Goal: Task Accomplishment & Management: Complete application form

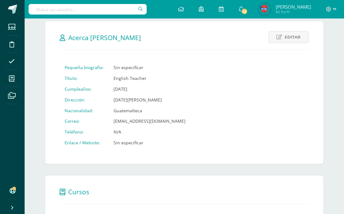
scroll to position [137, 0]
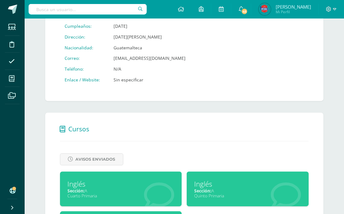
click at [137, 191] on div "Sección: A" at bounding box center [121, 191] width 107 height 6
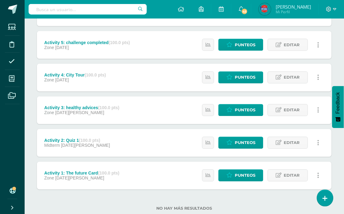
scroll to position [153, 0]
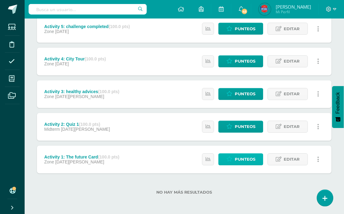
click at [235, 156] on link "Punteos" at bounding box center [241, 159] width 45 height 12
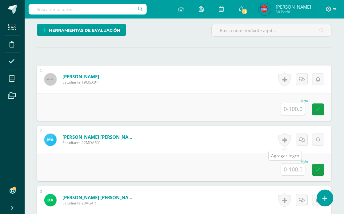
scroll to position [172, 0]
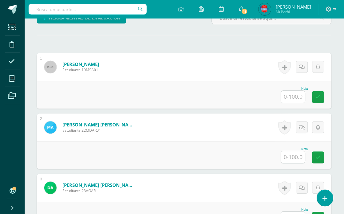
click at [292, 150] on div "Nota" at bounding box center [294, 156] width 27 height 16
click at [294, 156] on input "text" at bounding box center [294, 157] width 24 height 12
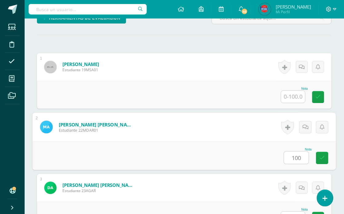
type input "100"
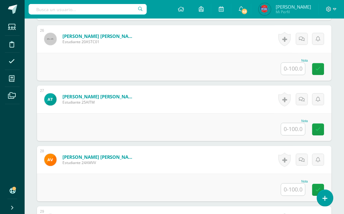
scroll to position [1888, 0]
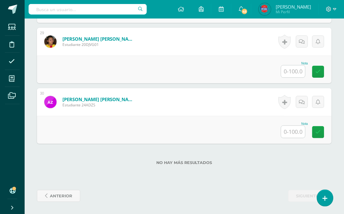
click at [284, 136] on input "text" at bounding box center [294, 132] width 24 height 12
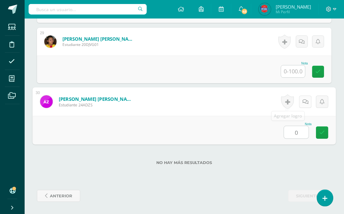
type input "0"
click at [306, 102] on icon at bounding box center [306, 101] width 6 height 5
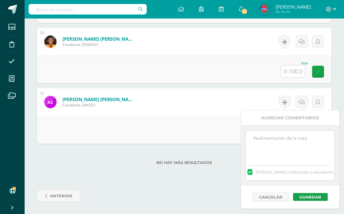
click at [284, 133] on textarea at bounding box center [290, 145] width 89 height 31
click at [286, 142] on textarea "/12/ No entregó tarea, entregar [DATE] con el" at bounding box center [290, 145] width 89 height 31
drag, startPoint x: 276, startPoint y: 146, endPoint x: 238, endPoint y: 131, distance: 40.2
click at [256, 138] on textarea "/12/ No entregó tarea, entregar [DATE] con el 80% de la calificación." at bounding box center [290, 145] width 89 height 31
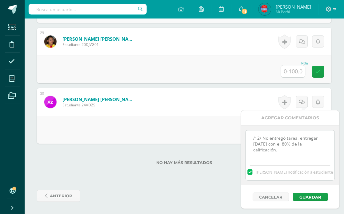
click at [254, 138] on textarea "/12/ No entregó tarea, entregar [DATE] con el 80% de la calificación." at bounding box center [290, 145] width 89 height 31
drag, startPoint x: 279, startPoint y: 152, endPoint x: 238, endPoint y: 128, distance: 47.1
type textarea "[DATE] No entregó tarea, entregar [DATE] con el 80% de la calificación."
click at [322, 197] on button "Guardar" at bounding box center [311, 197] width 35 height 8
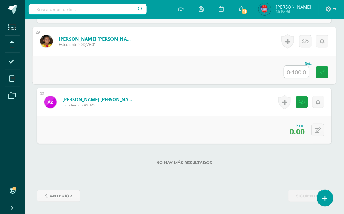
click at [302, 68] on input "text" at bounding box center [297, 72] width 25 height 12
type input "100"
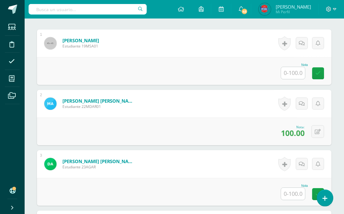
scroll to position [211, 0]
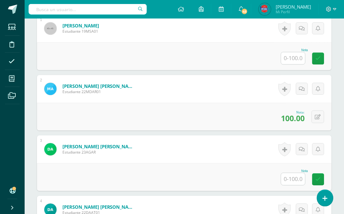
click at [296, 176] on input "text" at bounding box center [294, 179] width 24 height 12
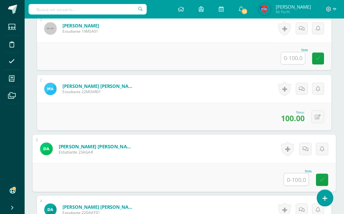
type input "8"
type input "90"
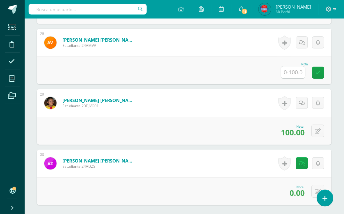
scroll to position [1815, 0]
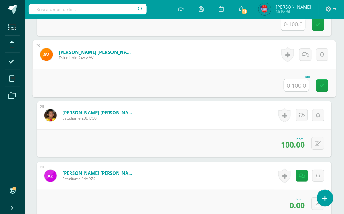
click at [300, 83] on input "text" at bounding box center [297, 85] width 25 height 12
type input "100"
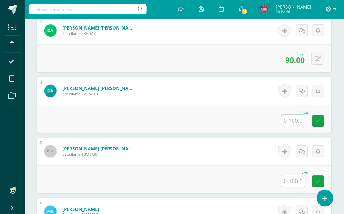
scroll to position [275, 0]
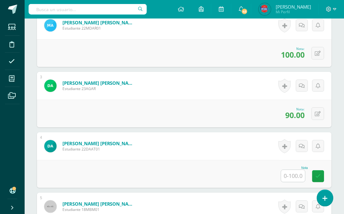
click at [306, 175] on div "Nota" at bounding box center [294, 174] width 27 height 16
click at [302, 176] on input "text" at bounding box center [294, 176] width 24 height 12
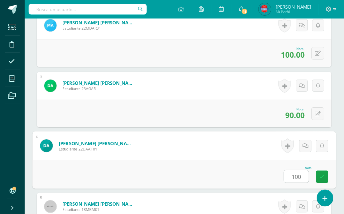
type input "100"
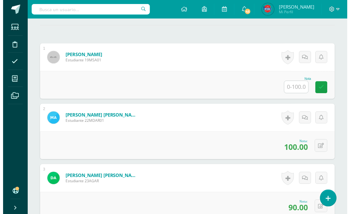
scroll to position [198, 0]
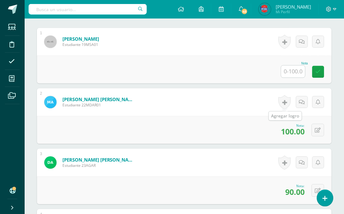
click at [285, 105] on link at bounding box center [285, 102] width 12 height 14
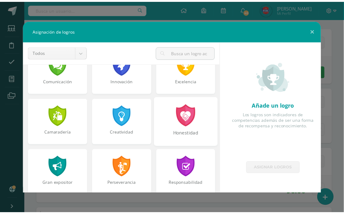
scroll to position [165, 0]
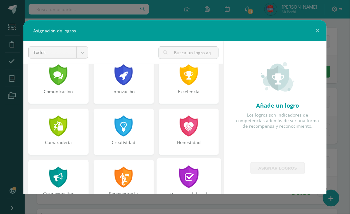
click at [186, 170] on div at bounding box center [188, 176] width 21 height 22
click at [183, 85] on div "Excelencia" at bounding box center [189, 81] width 60 height 46
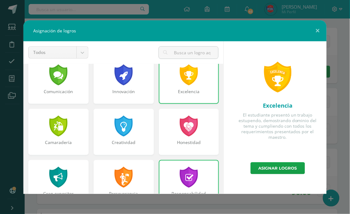
click at [280, 161] on div "Excelencia El estudiante presentó un trabajo estupendo, demostrando dominio del…" at bounding box center [278, 101] width 98 height 121
click at [280, 165] on link "Asignar logros" at bounding box center [278, 168] width 55 height 12
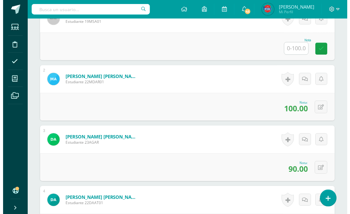
scroll to position [266, 0]
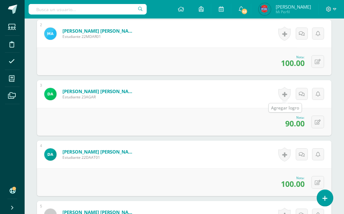
click at [287, 94] on link at bounding box center [285, 94] width 12 height 14
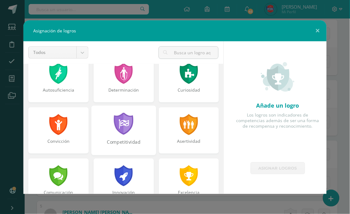
scroll to position [0, 0]
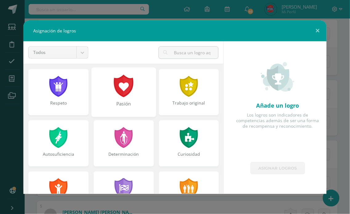
click at [122, 93] on div at bounding box center [123, 86] width 21 height 22
click at [176, 110] on div "Trabajo original" at bounding box center [188, 106] width 63 height 13
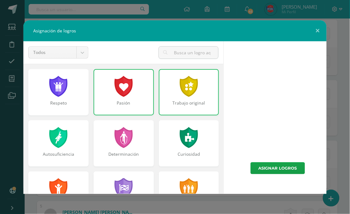
scroll to position [137, 0]
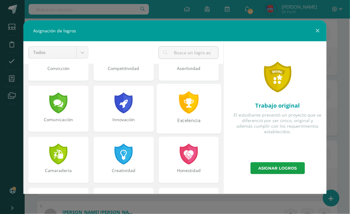
click at [194, 108] on div at bounding box center [188, 102] width 21 height 22
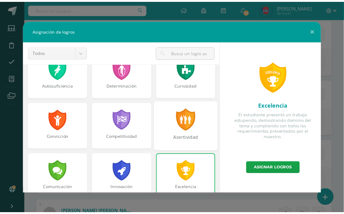
scroll to position [0, 0]
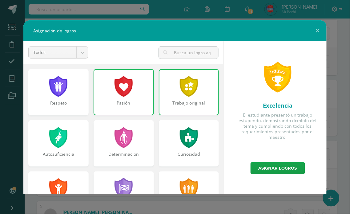
click at [188, 109] on div "Trabajo original" at bounding box center [189, 106] width 59 height 12
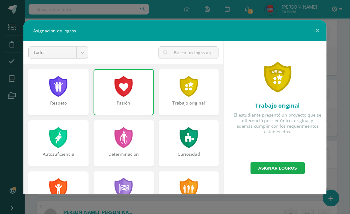
click at [267, 164] on link "Asignar logros" at bounding box center [278, 168] width 55 height 12
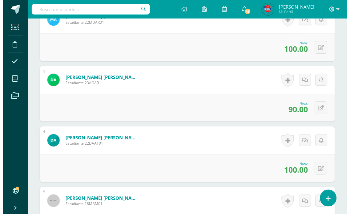
scroll to position [301, 0]
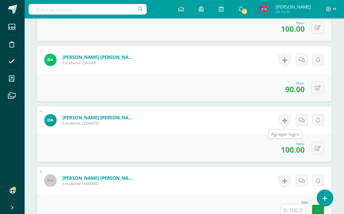
click at [287, 120] on link at bounding box center [285, 120] width 12 height 14
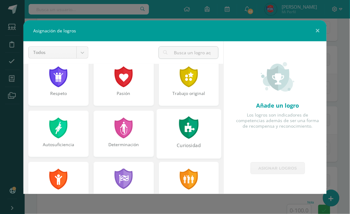
scroll to position [0, 0]
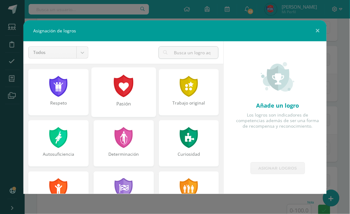
click at [130, 93] on div at bounding box center [123, 86] width 21 height 22
click at [184, 171] on div "Curiosidad" at bounding box center [188, 145] width 65 height 51
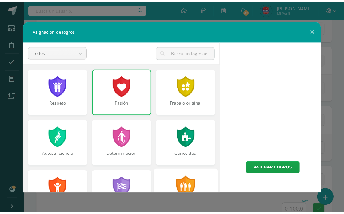
scroll to position [171, 0]
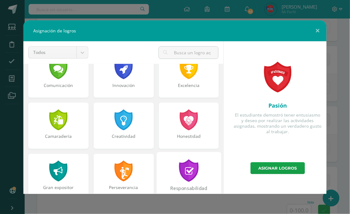
click at [190, 167] on div at bounding box center [188, 170] width 21 height 22
click at [267, 171] on link "Asignar logros" at bounding box center [278, 168] width 55 height 12
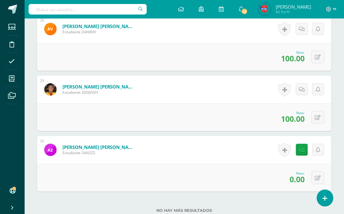
scroll to position [1772, 0]
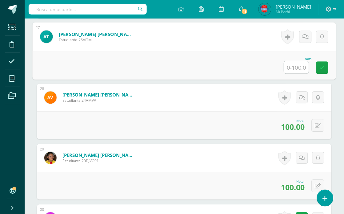
click at [294, 70] on input "text" at bounding box center [297, 67] width 25 height 12
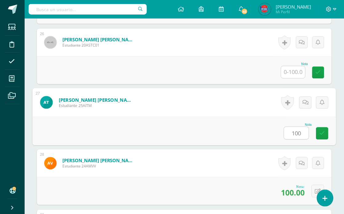
scroll to position [1704, 0]
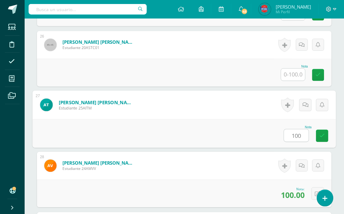
type input "100"
click at [295, 72] on input "text" at bounding box center [294, 75] width 24 height 12
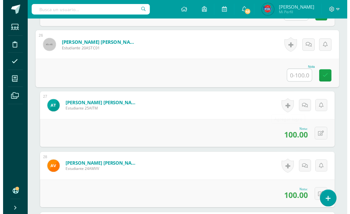
scroll to position [1738, 0]
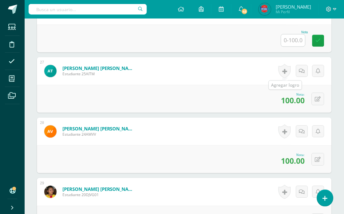
click at [289, 69] on link at bounding box center [285, 71] width 12 height 14
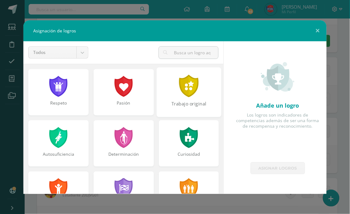
click at [190, 86] on div at bounding box center [188, 86] width 21 height 22
click at [113, 91] on div at bounding box center [123, 86] width 21 height 22
click at [180, 135] on div at bounding box center [189, 137] width 20 height 21
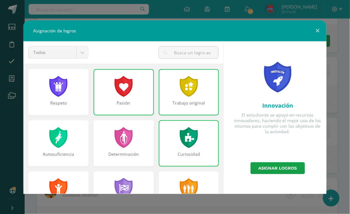
scroll to position [0, 0]
click at [162, 132] on div "Curiosidad" at bounding box center [189, 143] width 60 height 46
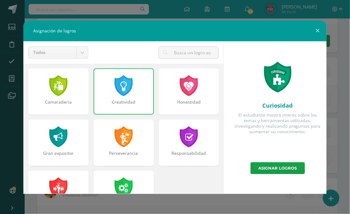
scroll to position [171, 0]
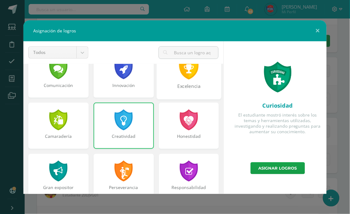
click at [193, 79] on div "Excelencia" at bounding box center [188, 75] width 65 height 50
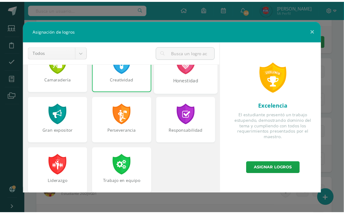
scroll to position [233, 0]
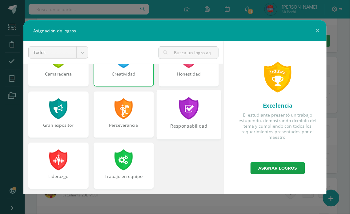
click at [180, 108] on div at bounding box center [188, 108] width 21 height 22
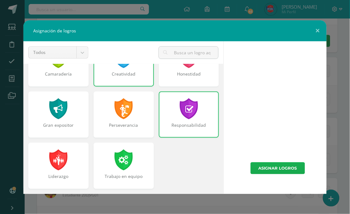
click at [256, 168] on link "Asignar logros" at bounding box center [278, 168] width 55 height 12
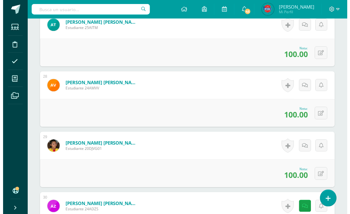
scroll to position [1772, 0]
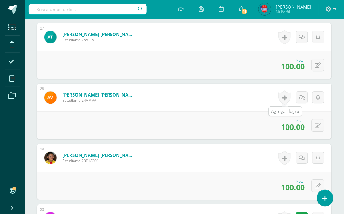
click at [286, 98] on link at bounding box center [285, 97] width 12 height 14
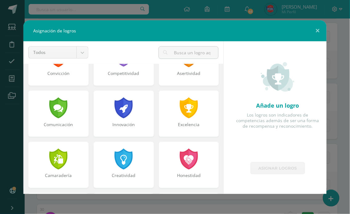
scroll to position [137, 0]
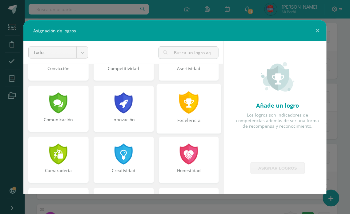
click at [187, 102] on div at bounding box center [188, 102] width 21 height 22
click at [180, 113] on div at bounding box center [189, 102] width 20 height 21
click at [124, 92] on div at bounding box center [124, 102] width 20 height 21
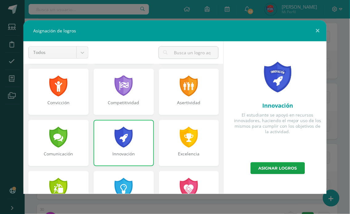
scroll to position [0, 0]
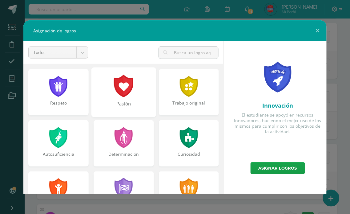
click at [128, 96] on div at bounding box center [123, 86] width 21 height 22
click at [196, 92] on div "Trabajo original" at bounding box center [188, 92] width 65 height 50
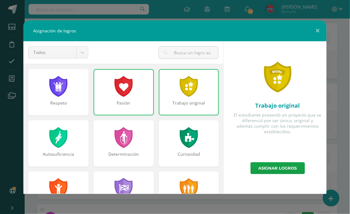
click at [183, 98] on div "Trabajo original" at bounding box center [189, 92] width 60 height 46
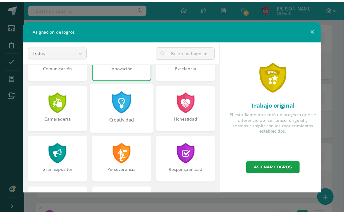
scroll to position [171, 0]
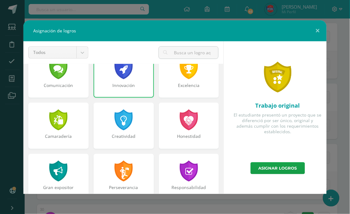
click at [121, 93] on div "Innovación" at bounding box center [123, 88] width 59 height 12
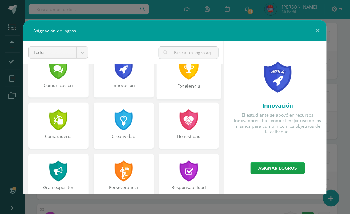
click at [190, 78] on div at bounding box center [188, 68] width 21 height 22
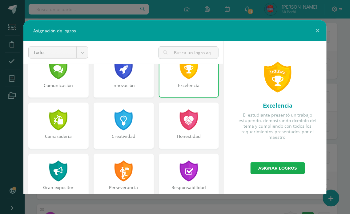
click at [278, 170] on link "Asignar logros" at bounding box center [278, 168] width 55 height 12
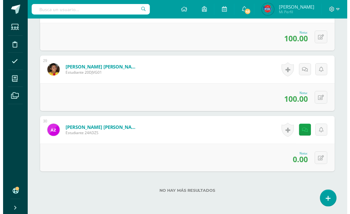
scroll to position [1875, 0]
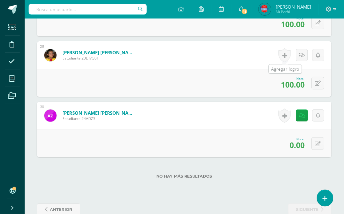
click at [288, 57] on link at bounding box center [285, 55] width 12 height 14
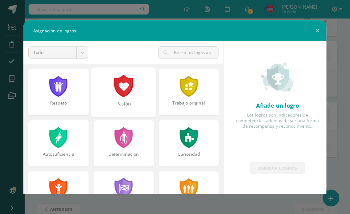
click at [132, 87] on div "Pasión" at bounding box center [123, 92] width 65 height 50
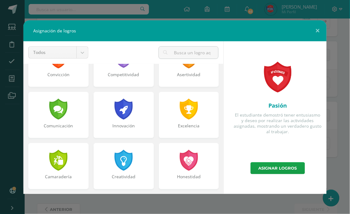
scroll to position [137, 0]
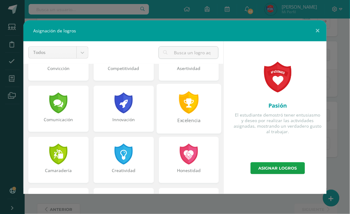
click at [179, 109] on div at bounding box center [188, 102] width 21 height 22
click at [180, 119] on div "Excelencia" at bounding box center [189, 122] width 59 height 12
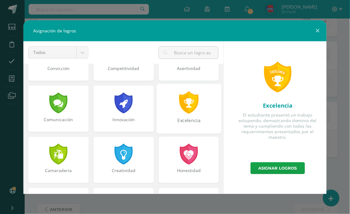
click at [187, 115] on div "Excelencia" at bounding box center [188, 109] width 65 height 50
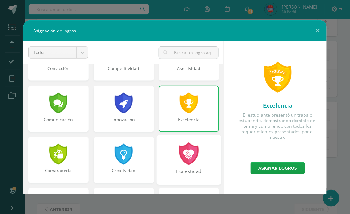
click at [182, 150] on div at bounding box center [188, 153] width 21 height 22
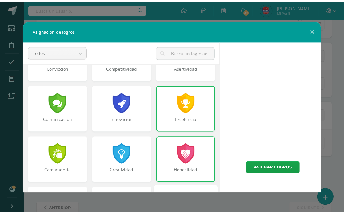
scroll to position [199, 0]
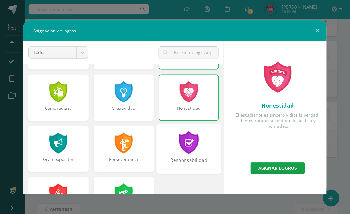
click at [184, 142] on div at bounding box center [188, 142] width 21 height 22
click at [186, 102] on div "Honestidad" at bounding box center [189, 98] width 60 height 46
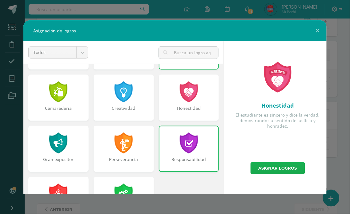
click at [275, 172] on link "Asignar logros" at bounding box center [278, 168] width 55 height 12
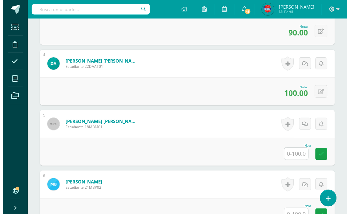
scroll to position [369, 0]
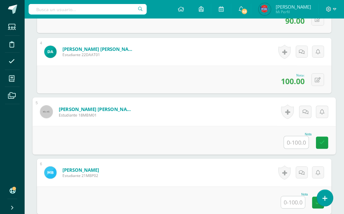
click at [299, 139] on input "text" at bounding box center [297, 142] width 25 height 12
type input "100"
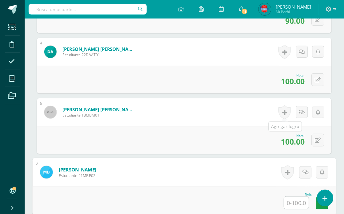
click at [287, 113] on link at bounding box center [285, 112] width 12 height 14
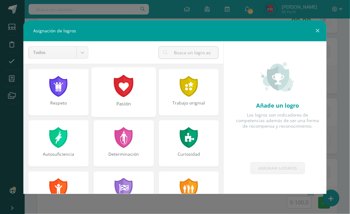
click at [117, 89] on div at bounding box center [123, 86] width 21 height 22
click at [118, 77] on div at bounding box center [124, 86] width 20 height 21
click at [186, 136] on div at bounding box center [189, 137] width 20 height 21
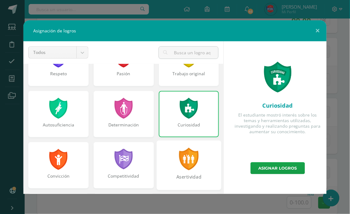
scroll to position [0, 0]
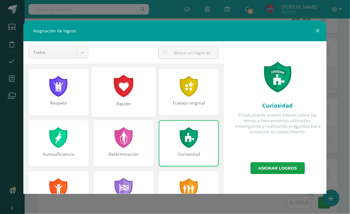
click at [121, 92] on div at bounding box center [123, 86] width 21 height 22
click at [179, 128] on div at bounding box center [189, 137] width 20 height 21
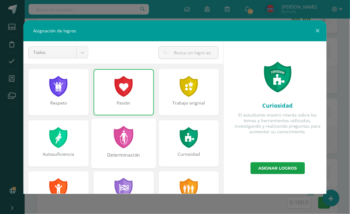
click at [128, 136] on div at bounding box center [123, 137] width 21 height 22
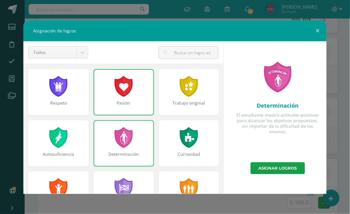
click at [136, 145] on div "Determinación" at bounding box center [124, 143] width 60 height 46
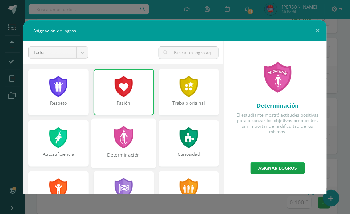
click at [136, 136] on div "Determinación" at bounding box center [123, 143] width 65 height 50
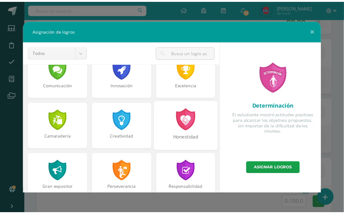
scroll to position [233, 0]
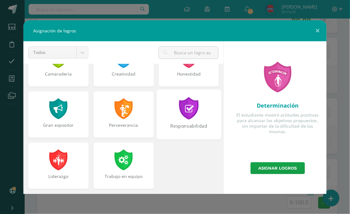
click at [186, 118] on div at bounding box center [188, 108] width 21 height 22
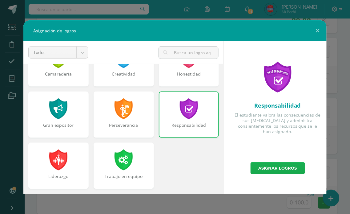
click at [262, 164] on link "Asignar logros" at bounding box center [278, 168] width 55 height 12
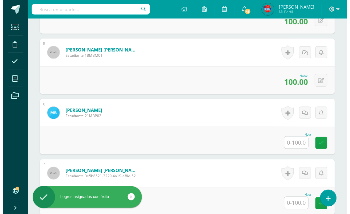
scroll to position [438, 0]
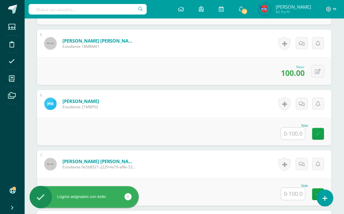
click at [287, 135] on input "text" at bounding box center [294, 134] width 24 height 12
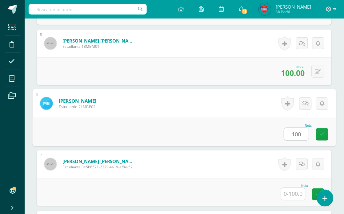
type input "100"
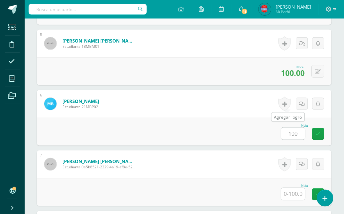
click at [288, 106] on link at bounding box center [285, 104] width 12 height 14
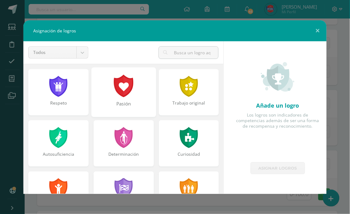
click at [131, 88] on div at bounding box center [123, 86] width 21 height 22
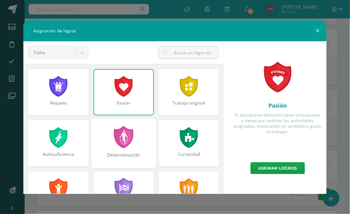
click at [128, 133] on div at bounding box center [123, 137] width 21 height 22
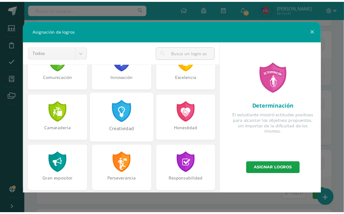
scroll to position [131, 0]
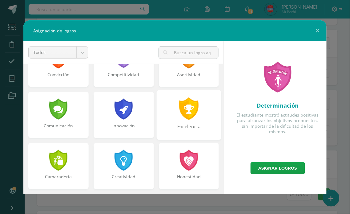
click at [184, 117] on div at bounding box center [188, 108] width 21 height 22
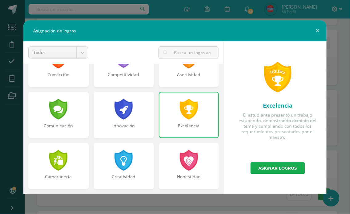
click at [271, 168] on link "Asignar logros" at bounding box center [278, 168] width 55 height 12
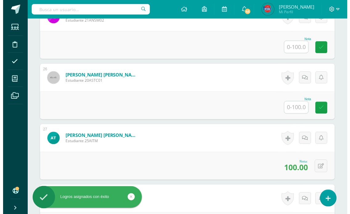
scroll to position [1670, 0]
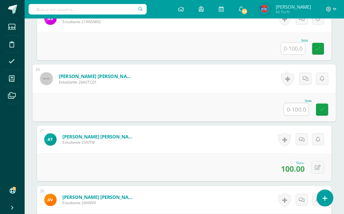
click at [285, 104] on input "text" at bounding box center [297, 109] width 25 height 12
type input "100"
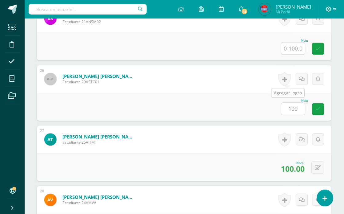
click at [288, 81] on link at bounding box center [285, 79] width 12 height 14
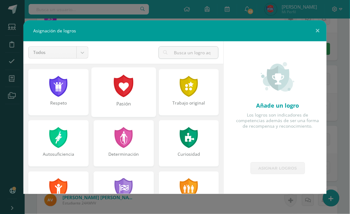
click at [135, 91] on div "Pasión" at bounding box center [123, 92] width 65 height 50
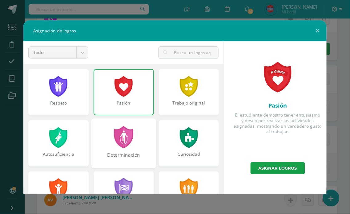
click at [136, 134] on div "Determinación" at bounding box center [123, 143] width 65 height 50
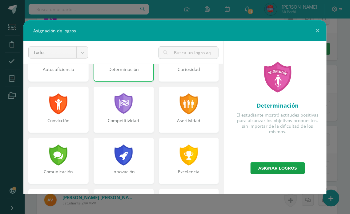
scroll to position [103, 0]
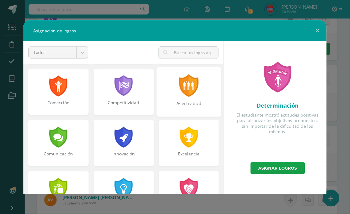
click at [173, 95] on div "Asertividad" at bounding box center [188, 92] width 65 height 50
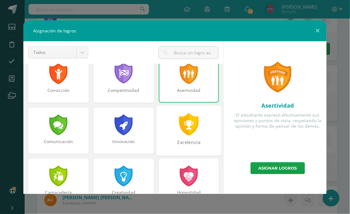
scroll to position [137, 0]
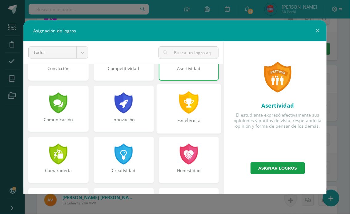
click at [178, 108] on div at bounding box center [188, 102] width 21 height 22
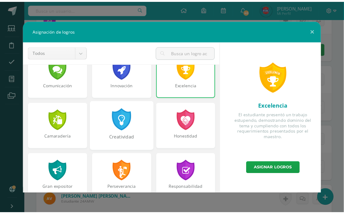
scroll to position [233, 0]
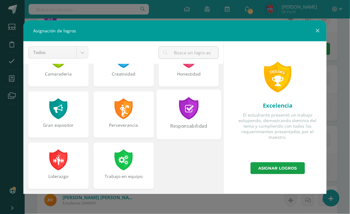
click at [185, 123] on div "Responsabilidad" at bounding box center [188, 129] width 63 height 13
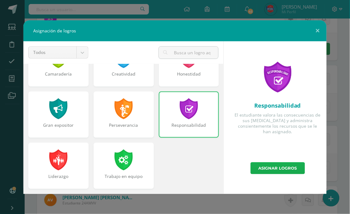
click at [289, 172] on link "Asignar logros" at bounding box center [278, 168] width 55 height 12
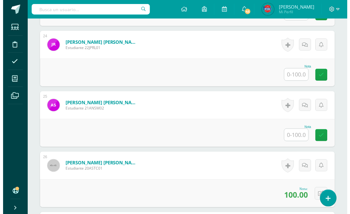
scroll to position [1567, 0]
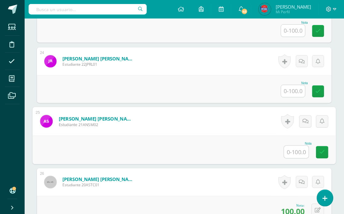
click at [293, 147] on input "text" at bounding box center [297, 152] width 25 height 12
type input "100"
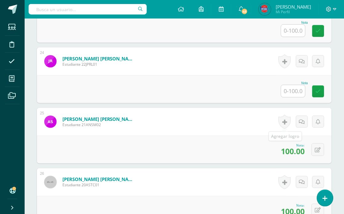
click at [286, 122] on link at bounding box center [285, 122] width 12 height 14
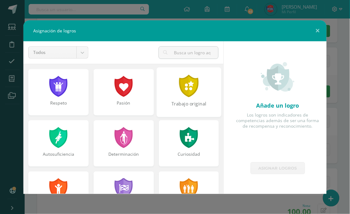
drag, startPoint x: 128, startPoint y: 90, endPoint x: 186, endPoint y: 84, distance: 58.5
click at [128, 90] on div at bounding box center [124, 86] width 20 height 21
click at [186, 84] on div at bounding box center [188, 86] width 21 height 22
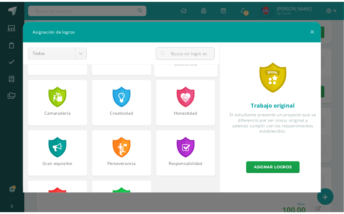
scroll to position [233, 0]
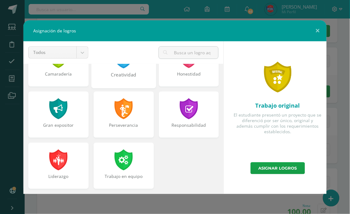
click at [133, 72] on div "Creatividad" at bounding box center [123, 77] width 63 height 13
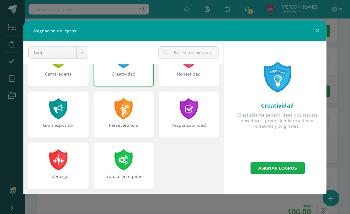
click at [265, 166] on link "Asignar logros" at bounding box center [278, 168] width 55 height 12
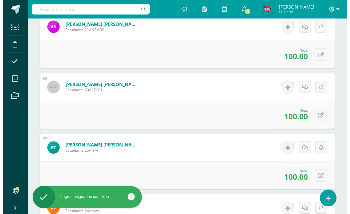
scroll to position [1670, 0]
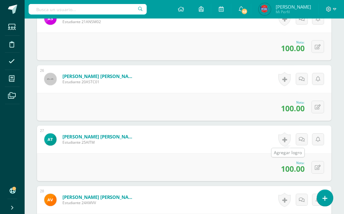
click at [284, 139] on link at bounding box center [285, 139] width 12 height 14
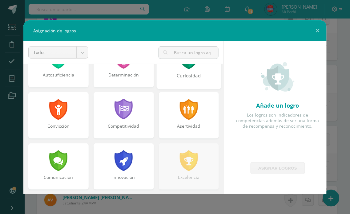
scroll to position [103, 0]
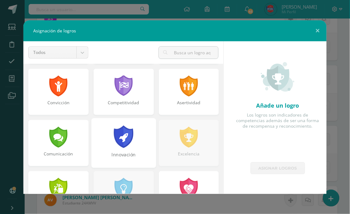
click at [113, 134] on div at bounding box center [123, 136] width 21 height 22
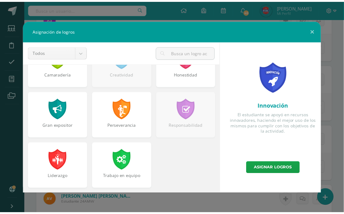
scroll to position [199, 0]
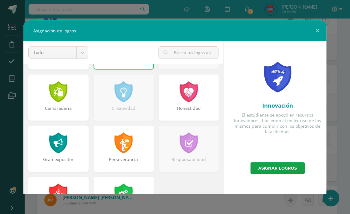
click at [277, 159] on div "Innovación El estudiante se apoyó en recursos innovadores, haciendo el mejor us…" at bounding box center [278, 101] width 98 height 121
click at [279, 168] on link "Asignar logros" at bounding box center [278, 168] width 55 height 12
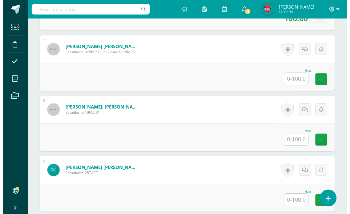
scroll to position [540, 0]
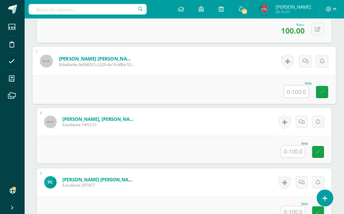
click at [291, 90] on input "text" at bounding box center [297, 92] width 25 height 12
type input "100"
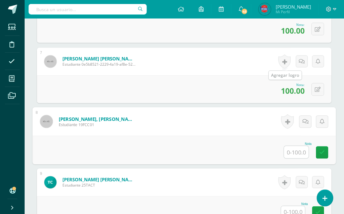
click at [288, 62] on link at bounding box center [285, 62] width 12 height 14
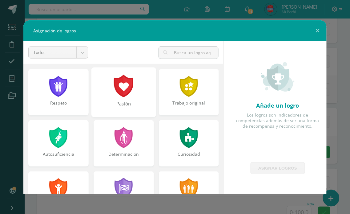
click at [125, 93] on div at bounding box center [123, 86] width 21 height 22
click at [63, 111] on div "Respeto" at bounding box center [58, 106] width 63 height 13
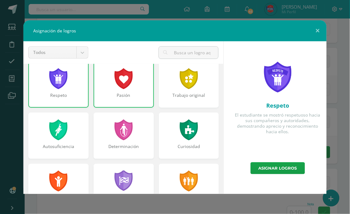
scroll to position [0, 0]
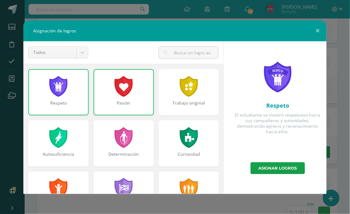
click at [70, 106] on div "Respeto" at bounding box center [58, 106] width 59 height 12
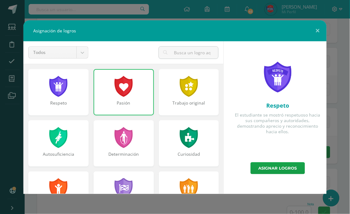
click at [111, 105] on div "Pasión" at bounding box center [123, 106] width 59 height 12
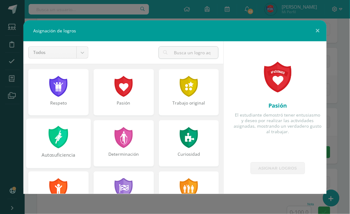
click at [62, 146] on div at bounding box center [58, 137] width 21 height 22
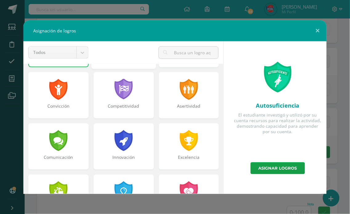
scroll to position [103, 0]
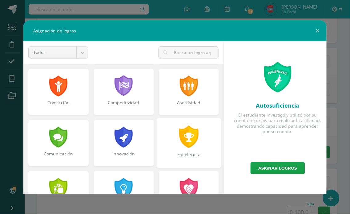
click at [183, 149] on div "Excelencia" at bounding box center [188, 143] width 65 height 50
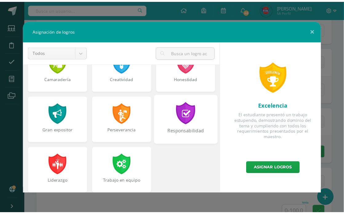
scroll to position [233, 0]
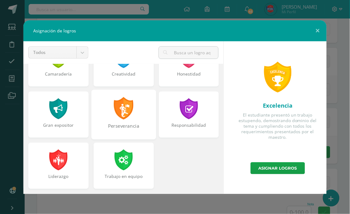
click at [132, 120] on div "Perseverancia" at bounding box center [123, 115] width 65 height 50
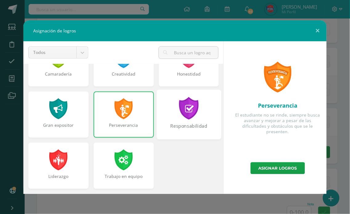
click at [202, 124] on div "Responsabilidad" at bounding box center [188, 129] width 63 height 13
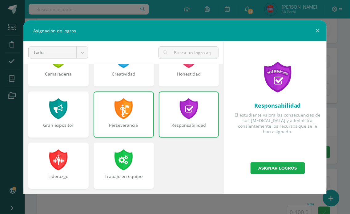
click at [270, 164] on link "Asignar logros" at bounding box center [278, 168] width 55 height 12
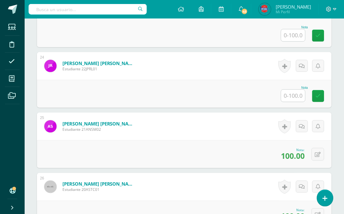
scroll to position [1601, 0]
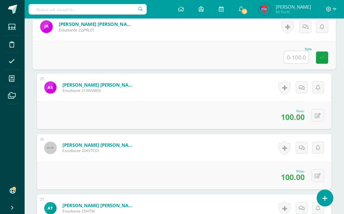
click at [294, 51] on input "text" at bounding box center [297, 57] width 25 height 12
type input "100"
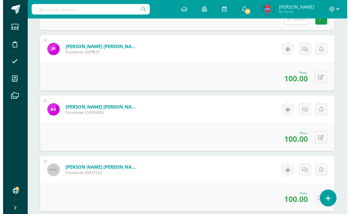
scroll to position [1567, 0]
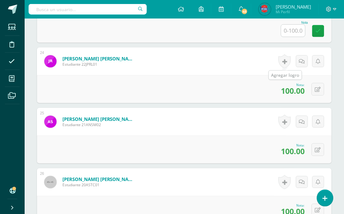
click at [286, 65] on link at bounding box center [285, 61] width 12 height 14
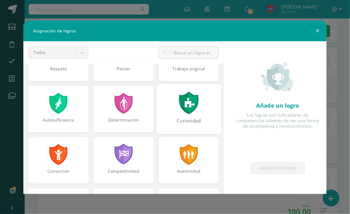
scroll to position [0, 0]
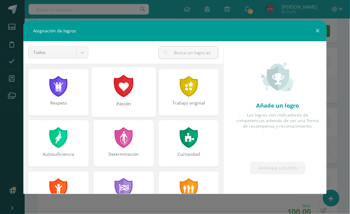
click at [130, 94] on div at bounding box center [123, 86] width 21 height 22
click at [182, 130] on div at bounding box center [188, 137] width 21 height 22
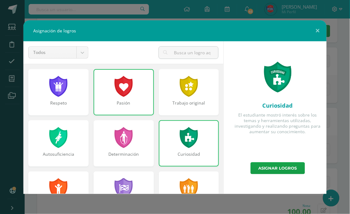
click at [173, 130] on div "Curiosidad" at bounding box center [189, 143] width 60 height 46
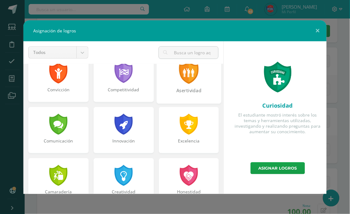
scroll to position [103, 0]
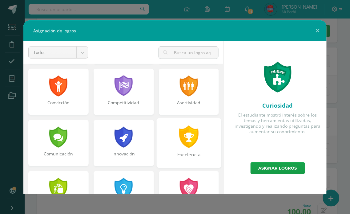
click at [171, 136] on div "Excelencia" at bounding box center [188, 143] width 65 height 50
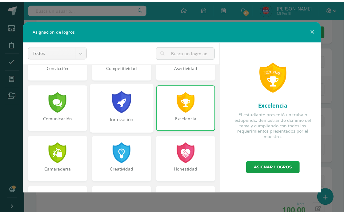
scroll to position [233, 0]
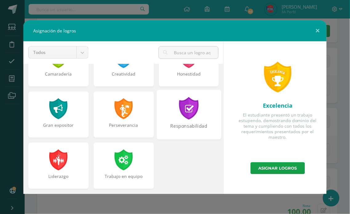
click at [176, 120] on div "Responsabilidad" at bounding box center [188, 115] width 65 height 50
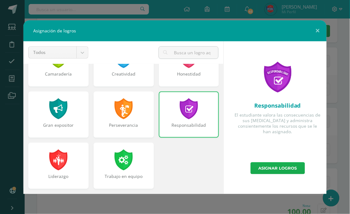
click at [287, 170] on link "Asignar logros" at bounding box center [278, 168] width 55 height 12
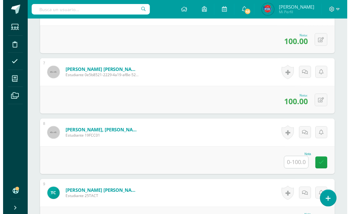
scroll to position [574, 0]
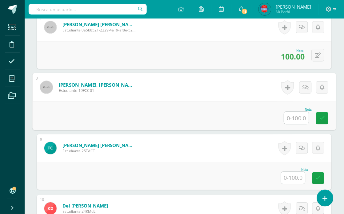
click at [302, 116] on input "text" at bounding box center [297, 118] width 25 height 12
type input "100"
click at [290, 88] on link at bounding box center [288, 87] width 13 height 14
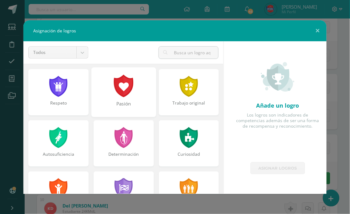
click at [131, 98] on div "Pasión" at bounding box center [123, 92] width 65 height 50
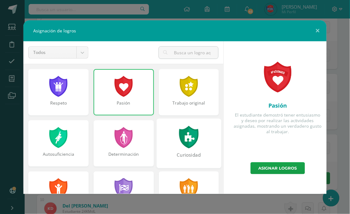
drag, startPoint x: 185, startPoint y: 90, endPoint x: 179, endPoint y: 122, distance: 32.6
click at [186, 90] on div at bounding box center [189, 86] width 20 height 21
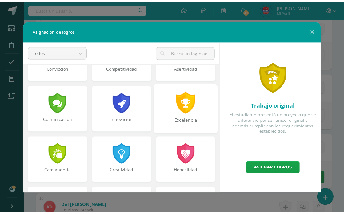
scroll to position [171, 0]
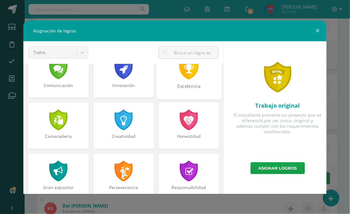
click at [182, 92] on div "Excelencia" at bounding box center [188, 89] width 63 height 13
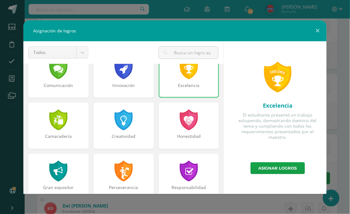
click at [257, 161] on div "Excelencia El estudiante presentó un trabajo estupendo, demostrando dominio del…" at bounding box center [278, 101] width 98 height 121
click at [258, 166] on link "Asignar logros" at bounding box center [278, 168] width 55 height 12
